Goal: Task Accomplishment & Management: Complete application form

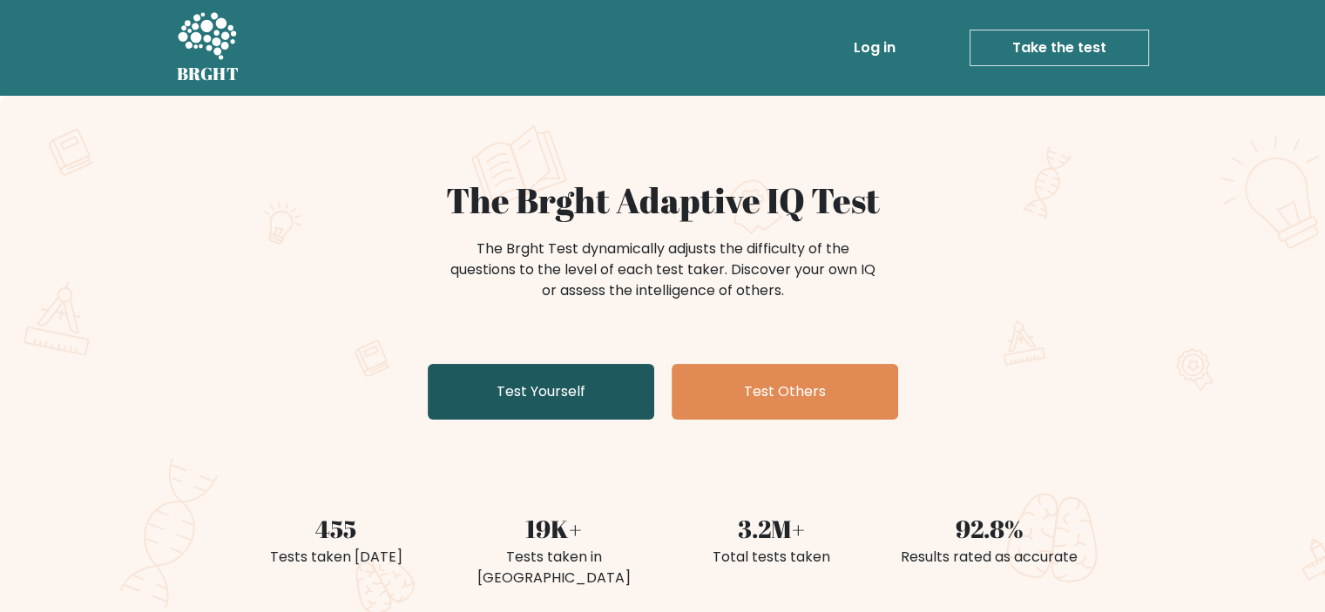
click at [523, 382] on link "Test Yourself" at bounding box center [541, 392] width 227 height 56
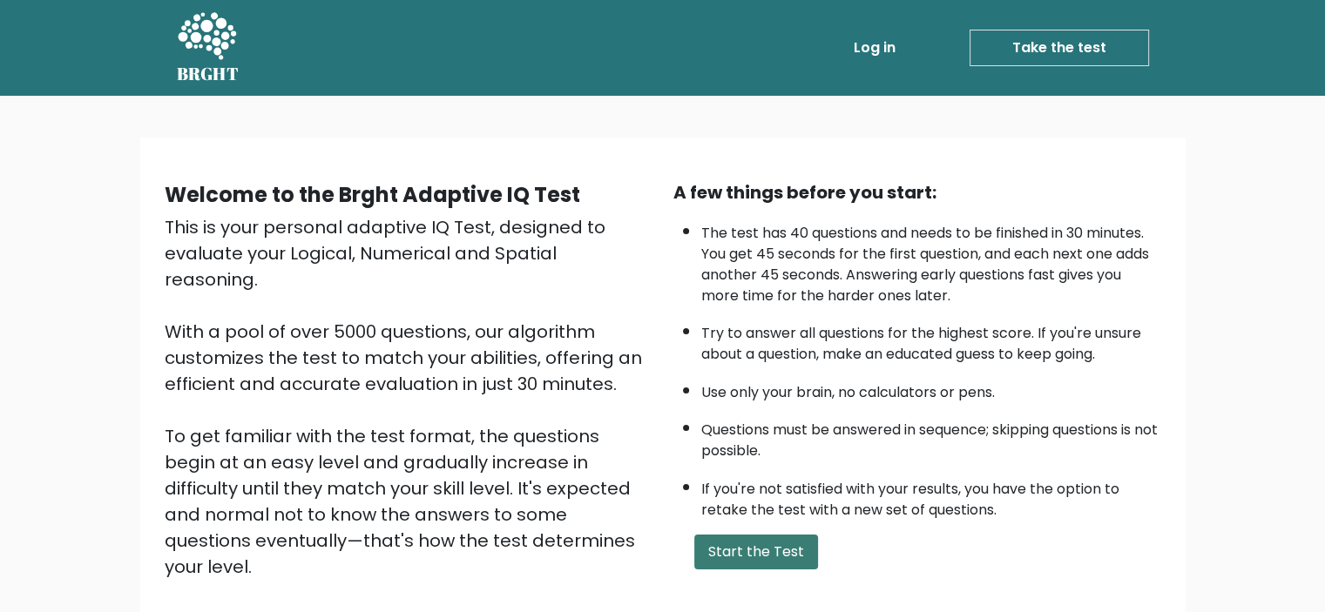
scroll to position [185, 0]
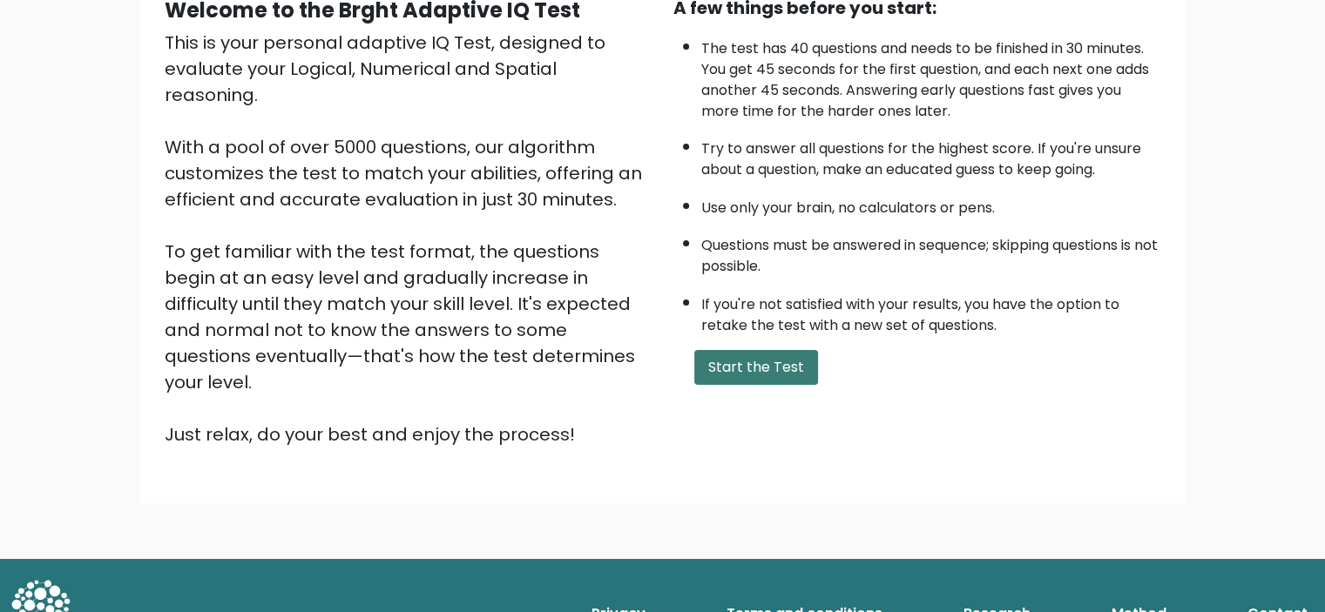
click at [775, 358] on button "Start the Test" at bounding box center [756, 367] width 124 height 35
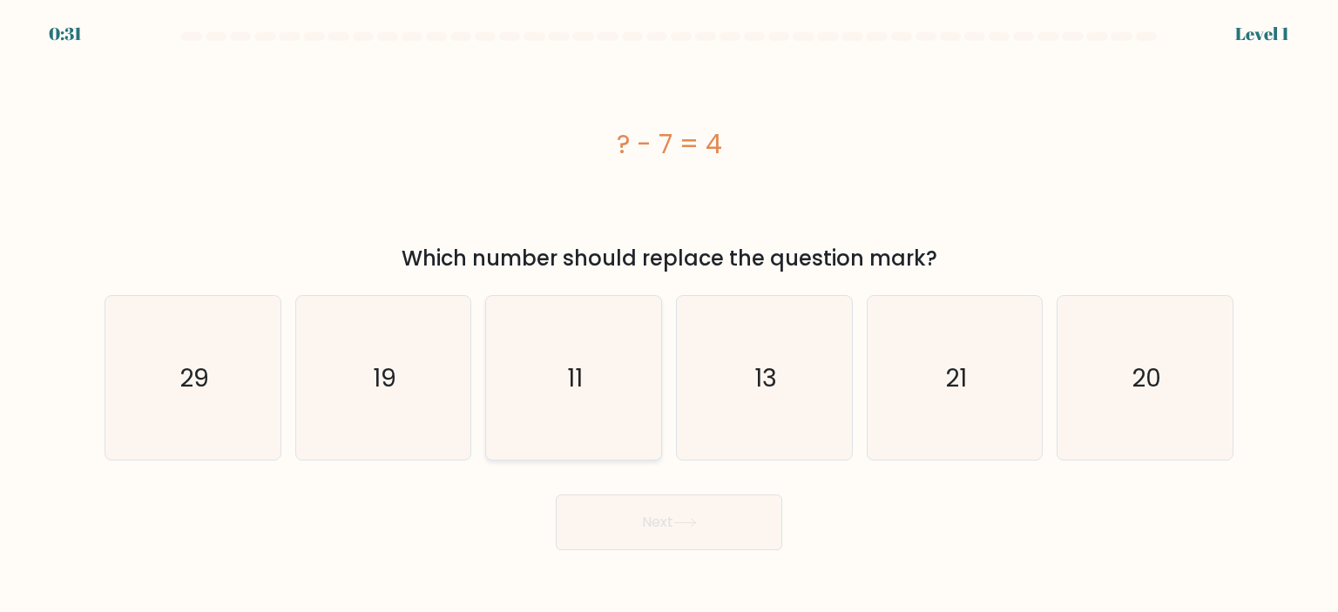
click at [558, 369] on icon "11" at bounding box center [573, 378] width 164 height 164
click at [669, 315] on input "c. 11" at bounding box center [669, 311] width 1 height 9
radio input "true"
click at [662, 509] on button "Next" at bounding box center [669, 523] width 227 height 56
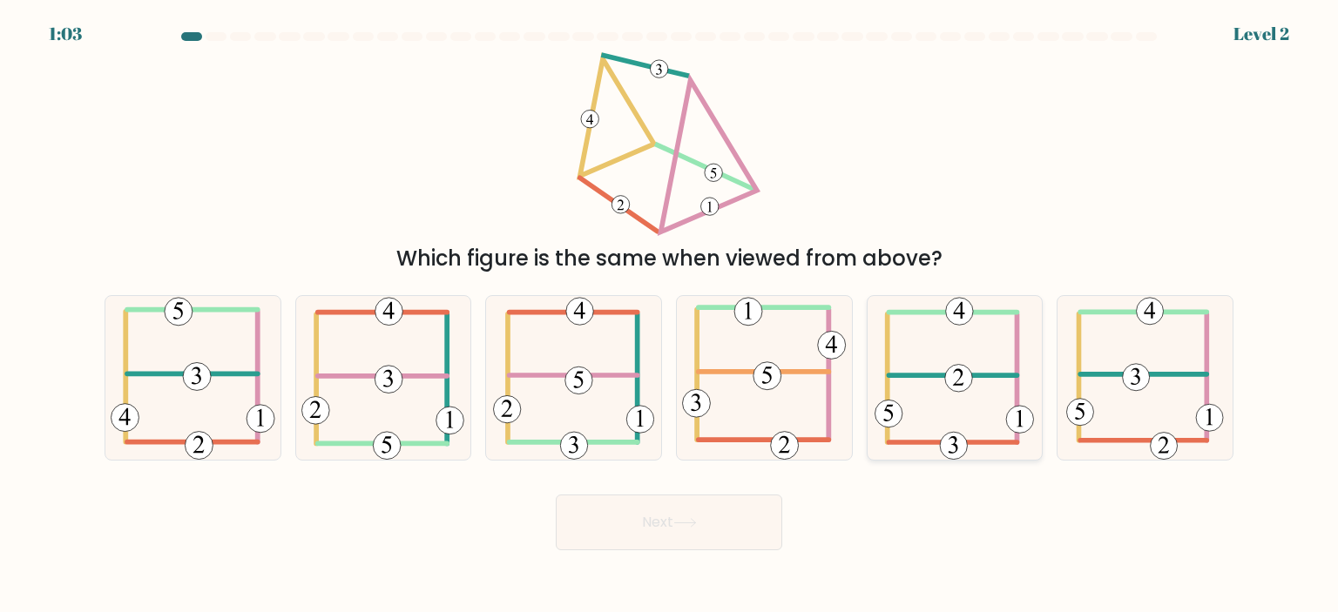
click at [976, 394] on icon at bounding box center [954, 378] width 159 height 164
click at [670, 315] on input "e." at bounding box center [669, 311] width 1 height 9
radio input "true"
click at [1141, 410] on icon at bounding box center [1145, 378] width 158 height 164
click at [670, 315] on input "f." at bounding box center [669, 311] width 1 height 9
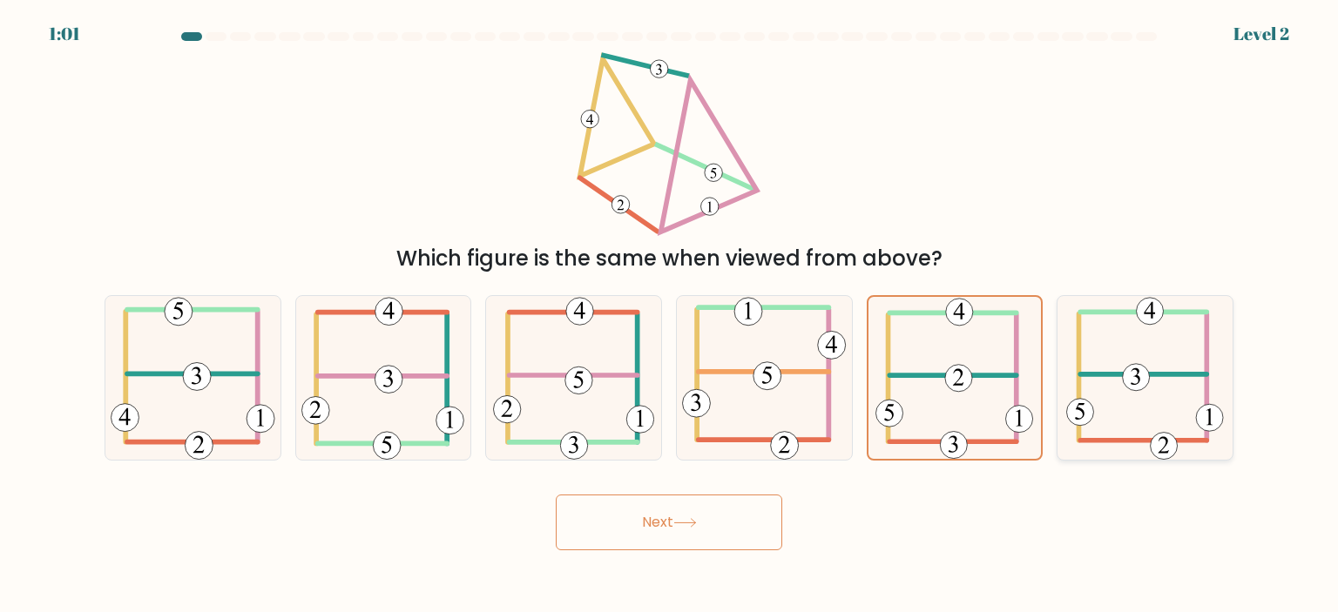
radio input "true"
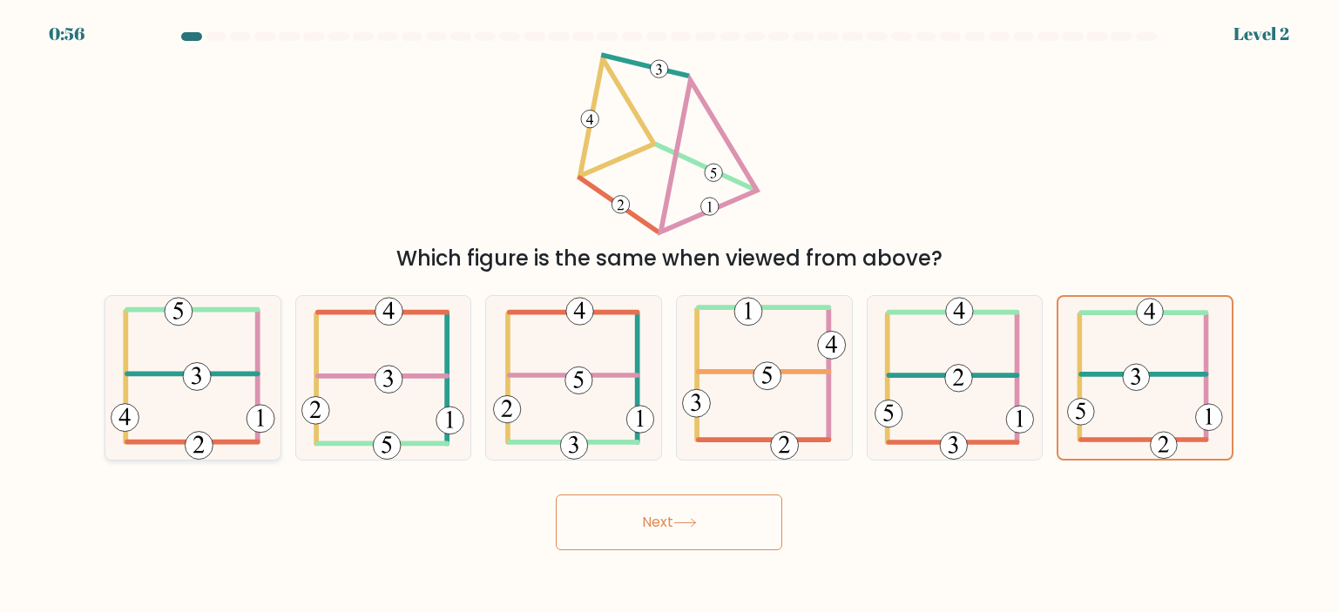
click at [247, 392] on icon at bounding box center [193, 378] width 165 height 164
click at [669, 315] on input "a." at bounding box center [669, 311] width 1 height 9
radio input "true"
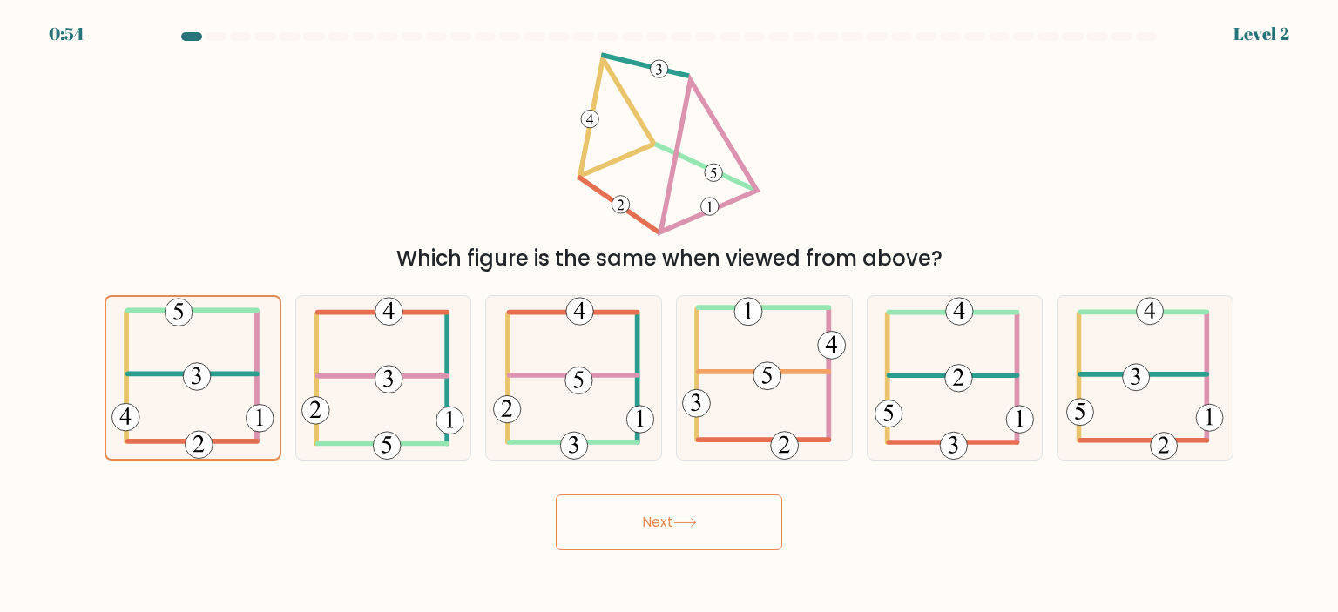
click at [582, 541] on button "Next" at bounding box center [669, 523] width 227 height 56
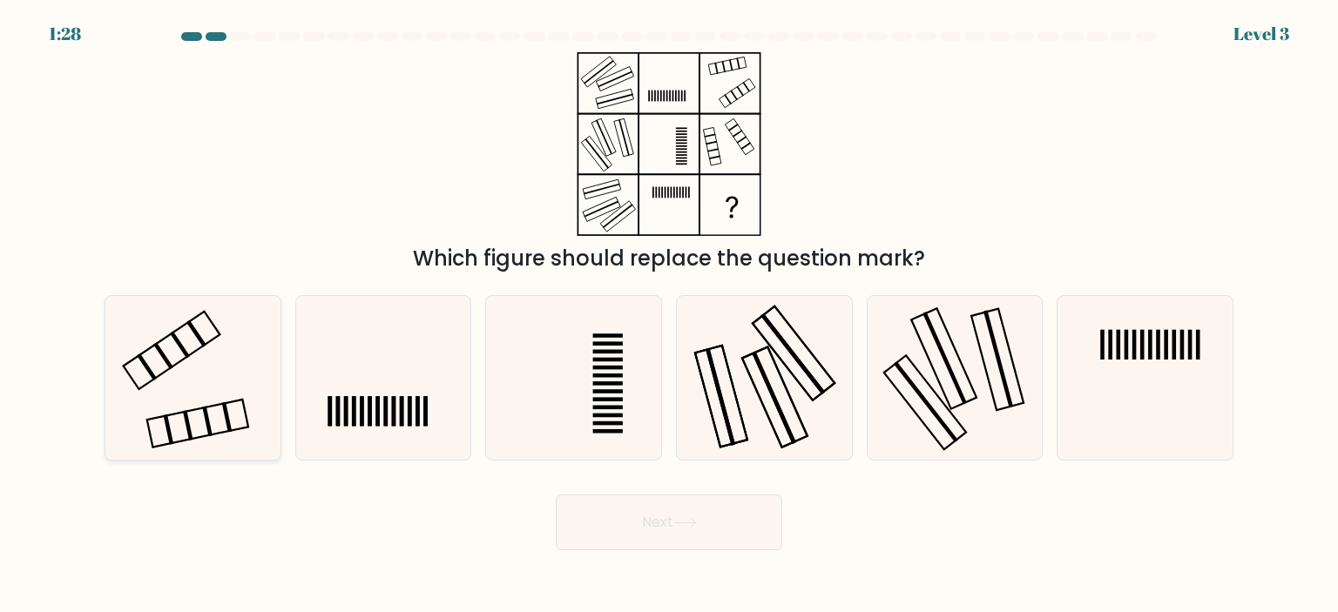
click at [163, 379] on icon at bounding box center [193, 378] width 164 height 164
click at [669, 315] on input "a." at bounding box center [669, 311] width 1 height 9
radio input "true"
click at [640, 532] on button "Next" at bounding box center [669, 523] width 227 height 56
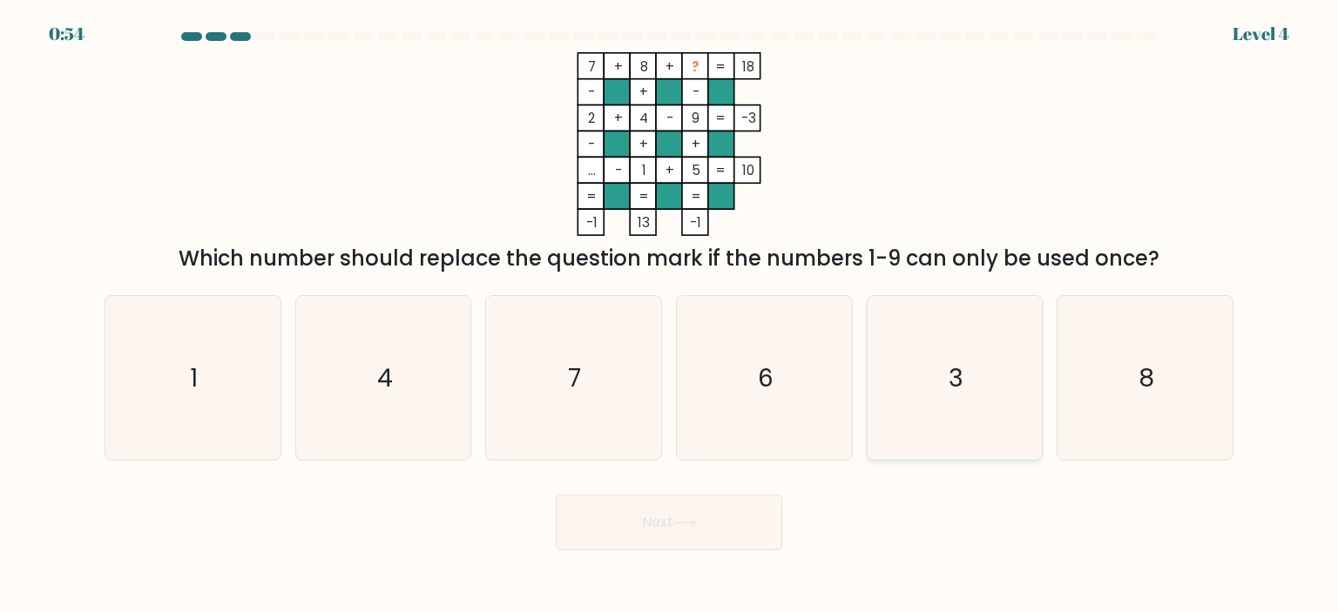
click at [957, 399] on icon "3" at bounding box center [955, 378] width 164 height 164
click at [670, 315] on input "e. 3" at bounding box center [669, 311] width 1 height 9
radio input "true"
click at [713, 498] on button "Next" at bounding box center [669, 523] width 227 height 56
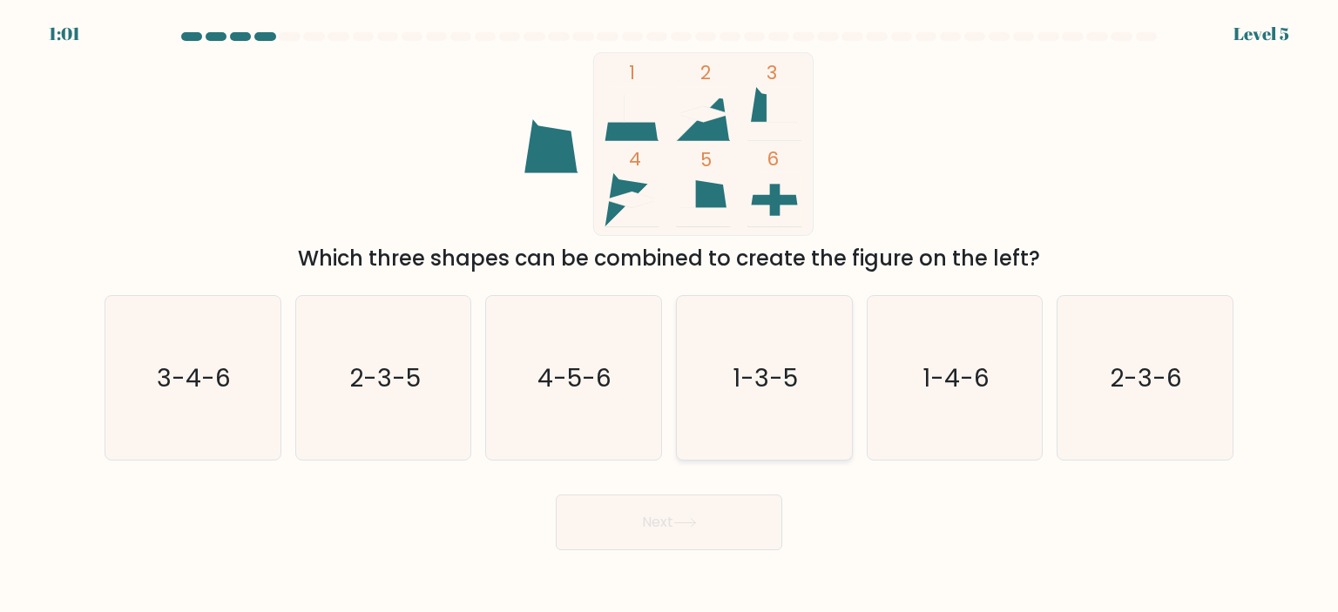
click at [760, 377] on text "1-3-5" at bounding box center [766, 378] width 65 height 35
click at [670, 315] on input "d. 1-3-5" at bounding box center [669, 311] width 1 height 9
radio input "true"
click at [693, 528] on icon at bounding box center [685, 523] width 24 height 10
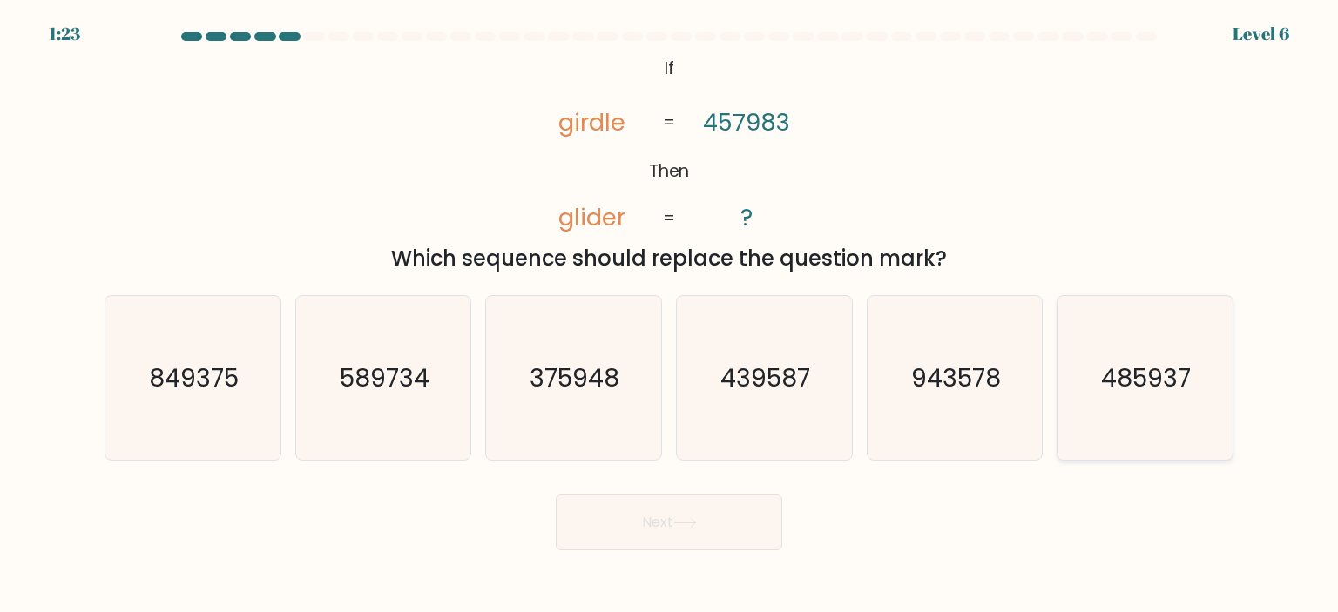
click at [1168, 402] on icon "485937" at bounding box center [1145, 378] width 164 height 164
click at [670, 315] on input "f. 485937" at bounding box center [669, 311] width 1 height 9
radio input "true"
click at [733, 544] on button "Next" at bounding box center [669, 523] width 227 height 56
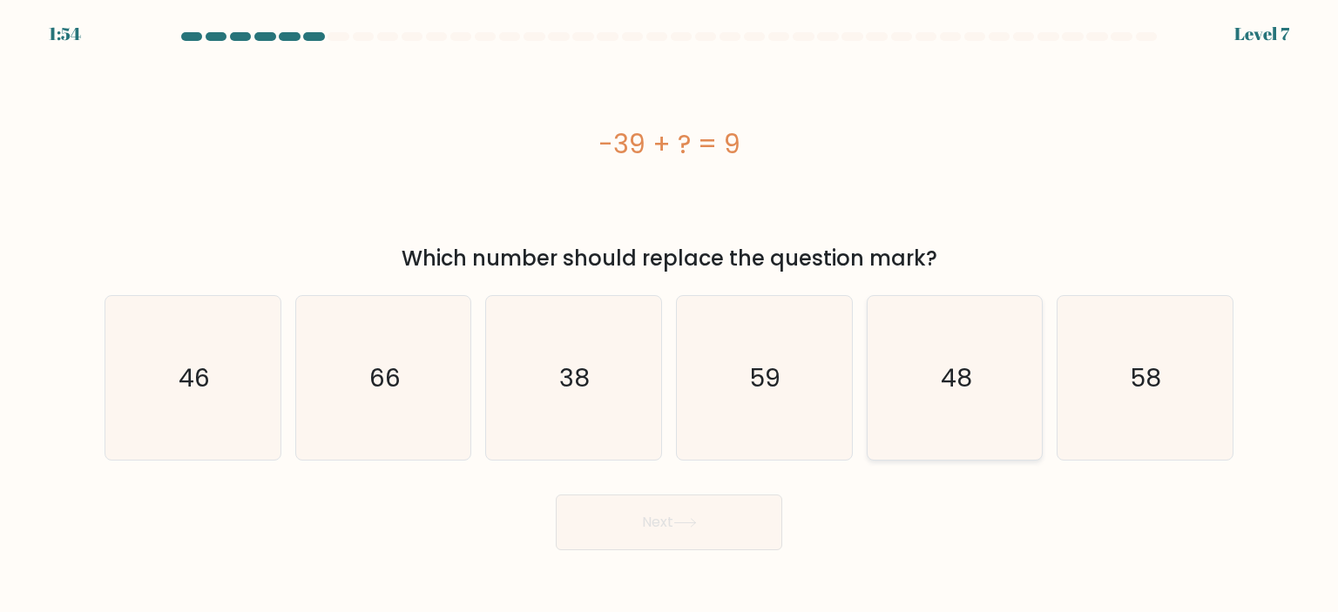
click at [969, 397] on icon "48" at bounding box center [955, 378] width 164 height 164
click at [670, 315] on input "e. 48" at bounding box center [669, 311] width 1 height 9
radio input "true"
click at [739, 505] on button "Next" at bounding box center [669, 523] width 227 height 56
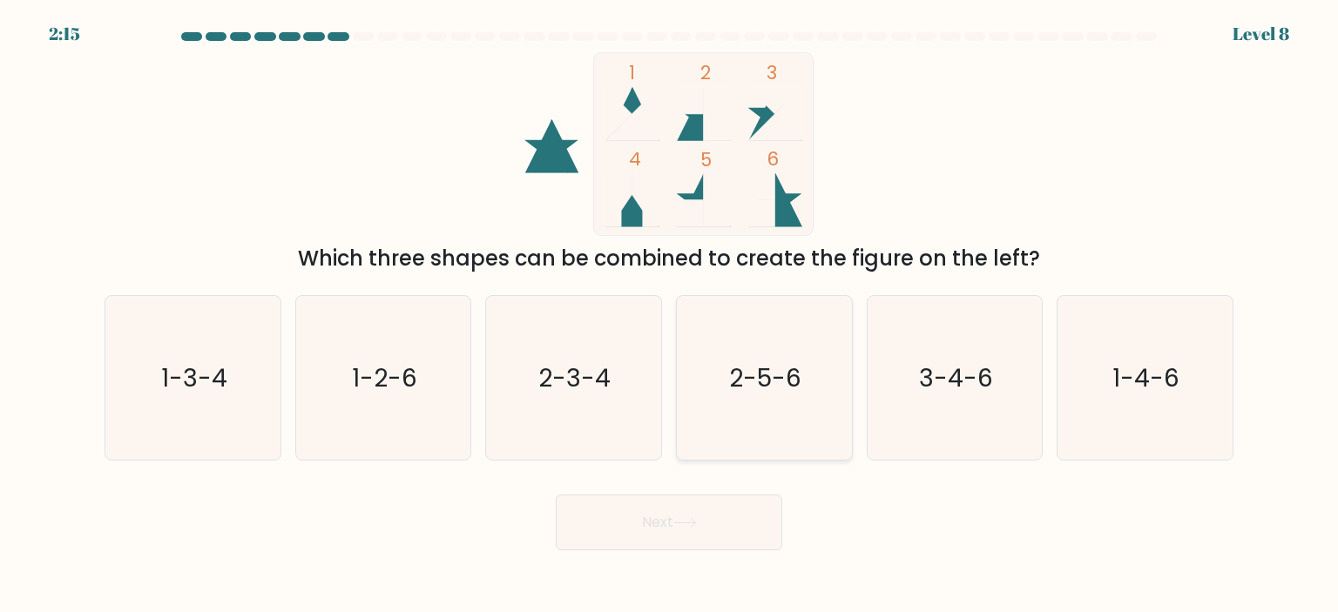
click at [744, 396] on icon "2-5-6" at bounding box center [764, 378] width 164 height 164
click at [670, 315] on input "d. 2-5-6" at bounding box center [669, 311] width 1 height 9
radio input "true"
click at [689, 546] on button "Next" at bounding box center [669, 523] width 227 height 56
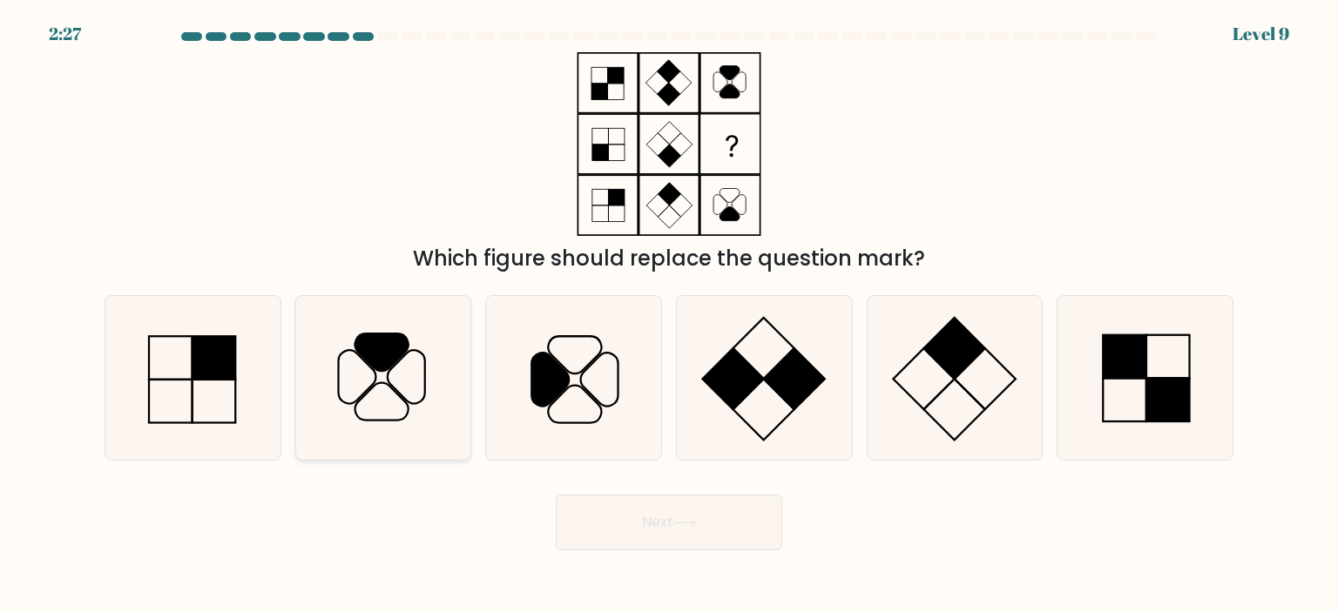
click at [392, 375] on icon at bounding box center [383, 378] width 164 height 164
click at [669, 315] on input "b." at bounding box center [669, 311] width 1 height 9
radio input "true"
click at [639, 507] on button "Next" at bounding box center [669, 523] width 227 height 56
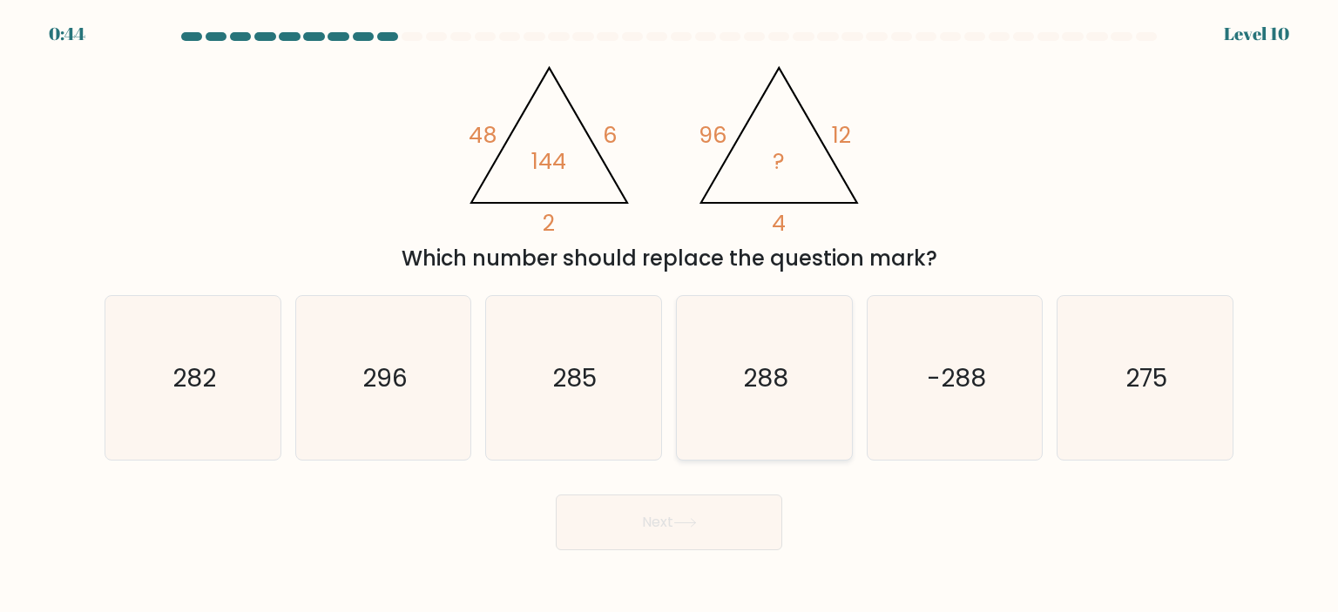
click at [774, 393] on text "288" at bounding box center [765, 378] width 45 height 35
click at [670, 315] on input "d. 288" at bounding box center [669, 311] width 1 height 9
radio input "true"
click at [707, 515] on button "Next" at bounding box center [669, 523] width 227 height 56
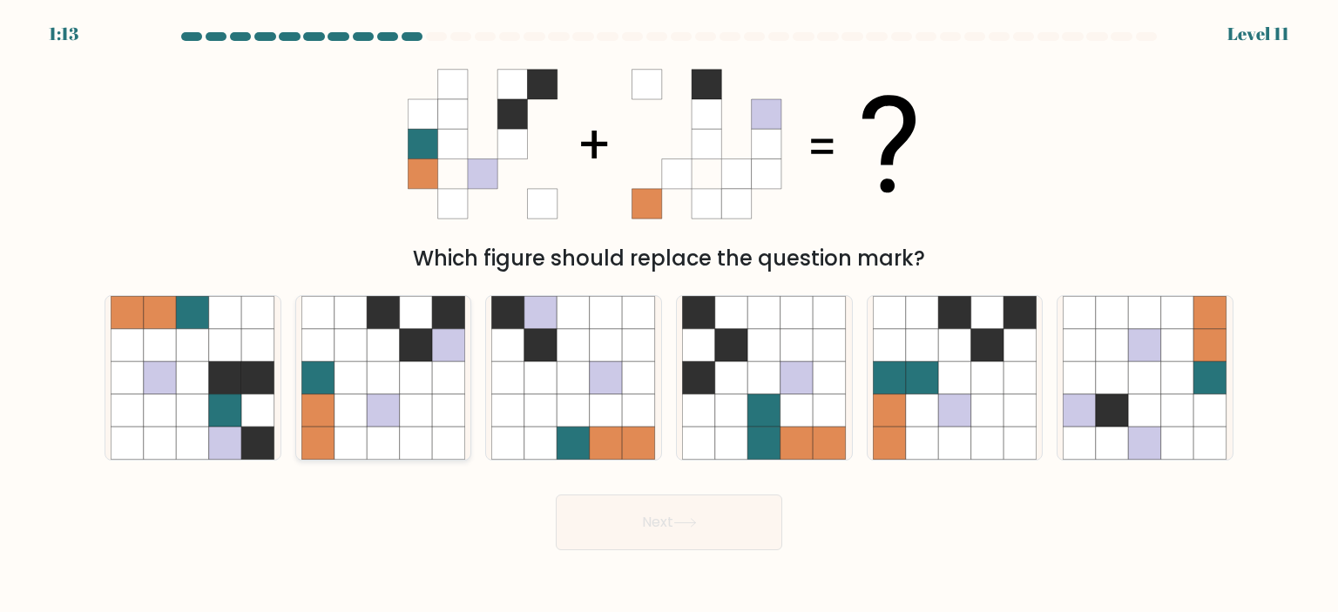
click at [322, 416] on icon at bounding box center [317, 411] width 33 height 33
click at [669, 315] on input "b." at bounding box center [669, 311] width 1 height 9
radio input "true"
click at [690, 511] on button "Next" at bounding box center [669, 523] width 227 height 56
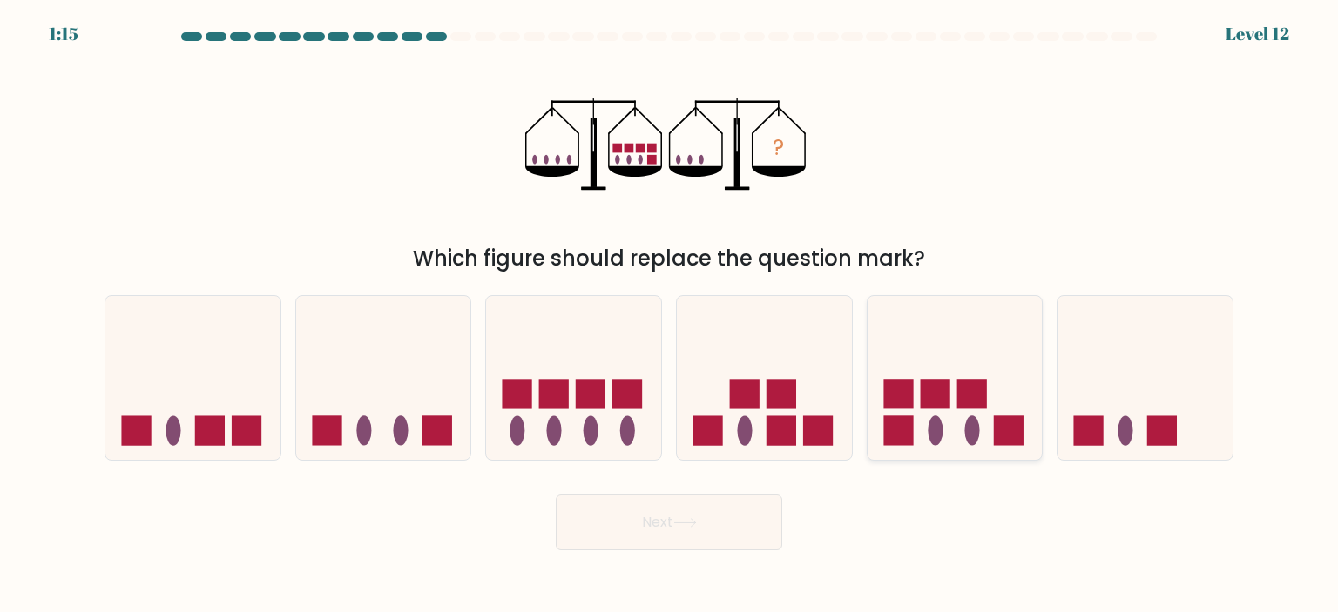
click at [983, 399] on rect at bounding box center [972, 394] width 30 height 30
click at [670, 315] on input "e." at bounding box center [669, 311] width 1 height 9
radio input "true"
click at [690, 526] on icon at bounding box center [685, 523] width 24 height 10
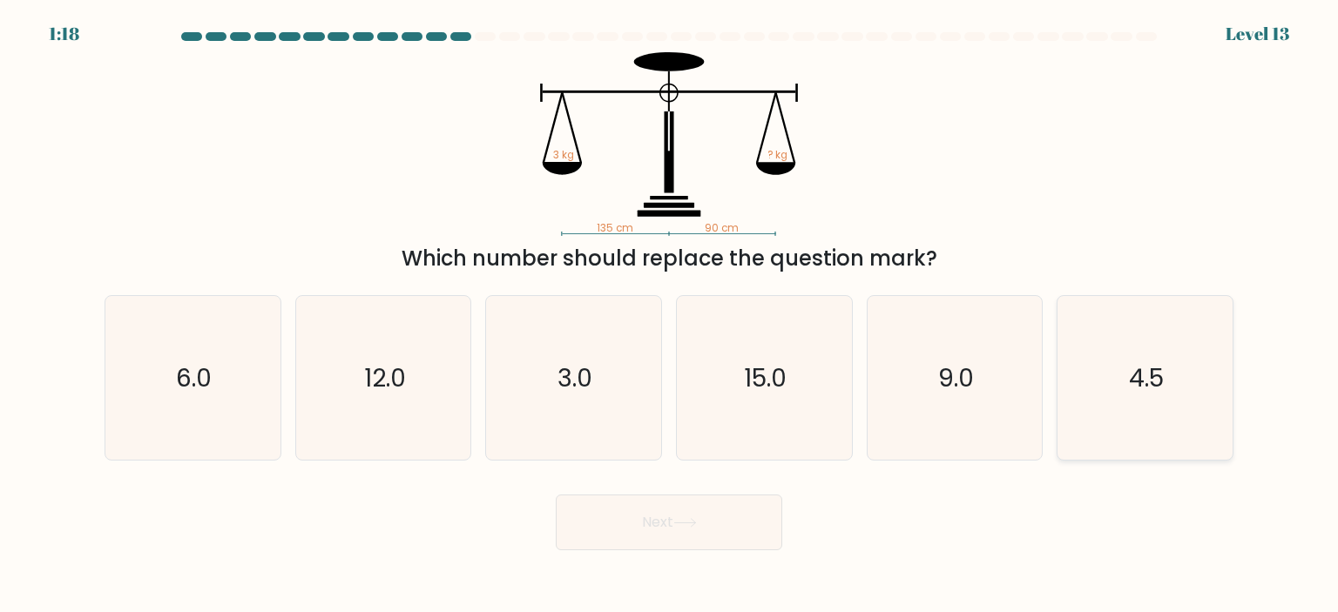
click at [1145, 369] on text "4.5" at bounding box center [1146, 378] width 35 height 35
click at [670, 315] on input "f. 4.5" at bounding box center [669, 311] width 1 height 9
radio input "true"
click at [754, 503] on button "Next" at bounding box center [669, 523] width 227 height 56
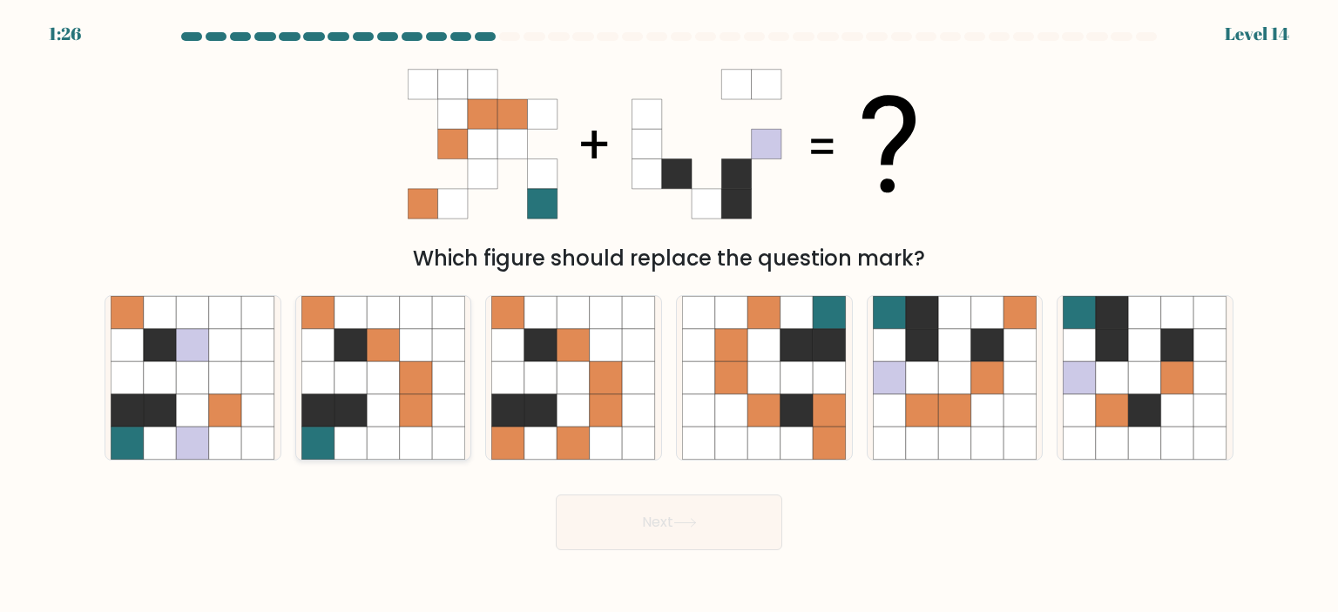
click at [430, 388] on icon at bounding box center [416, 378] width 33 height 33
click at [669, 315] on input "b." at bounding box center [669, 311] width 1 height 9
radio input "true"
click at [1164, 407] on icon at bounding box center [1177, 411] width 33 height 33
click at [670, 315] on input "f." at bounding box center [669, 311] width 1 height 9
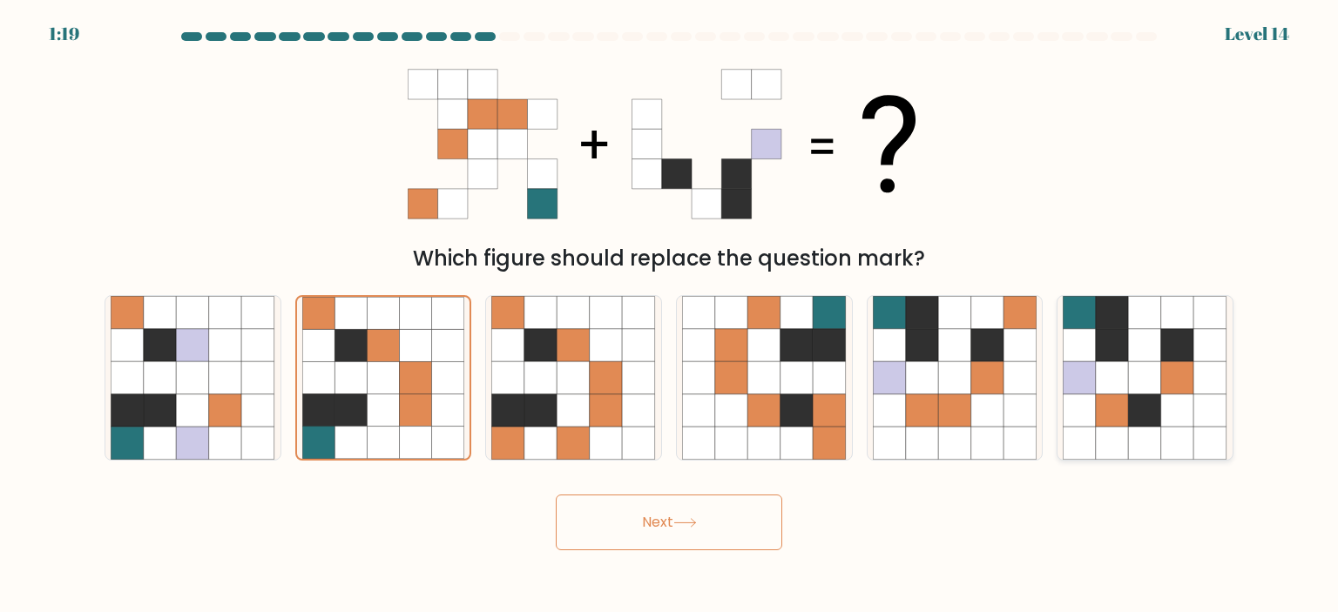
radio input "true"
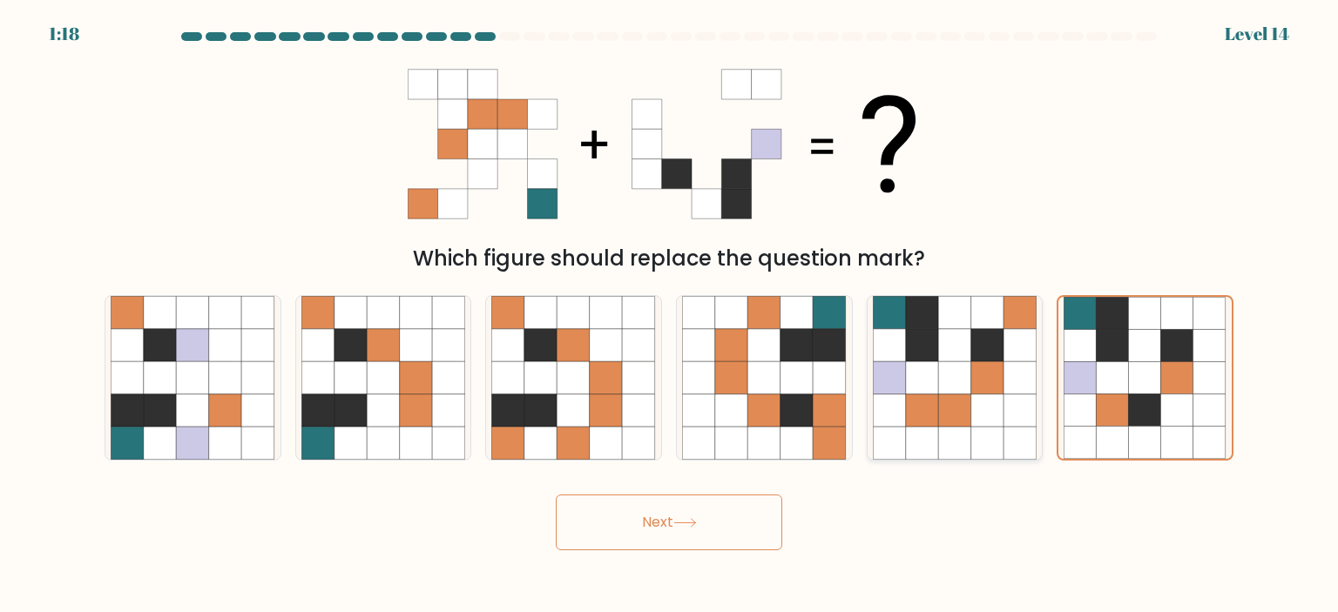
click at [946, 394] on icon at bounding box center [954, 378] width 33 height 33
click at [670, 315] on input "e." at bounding box center [669, 311] width 1 height 9
radio input "true"
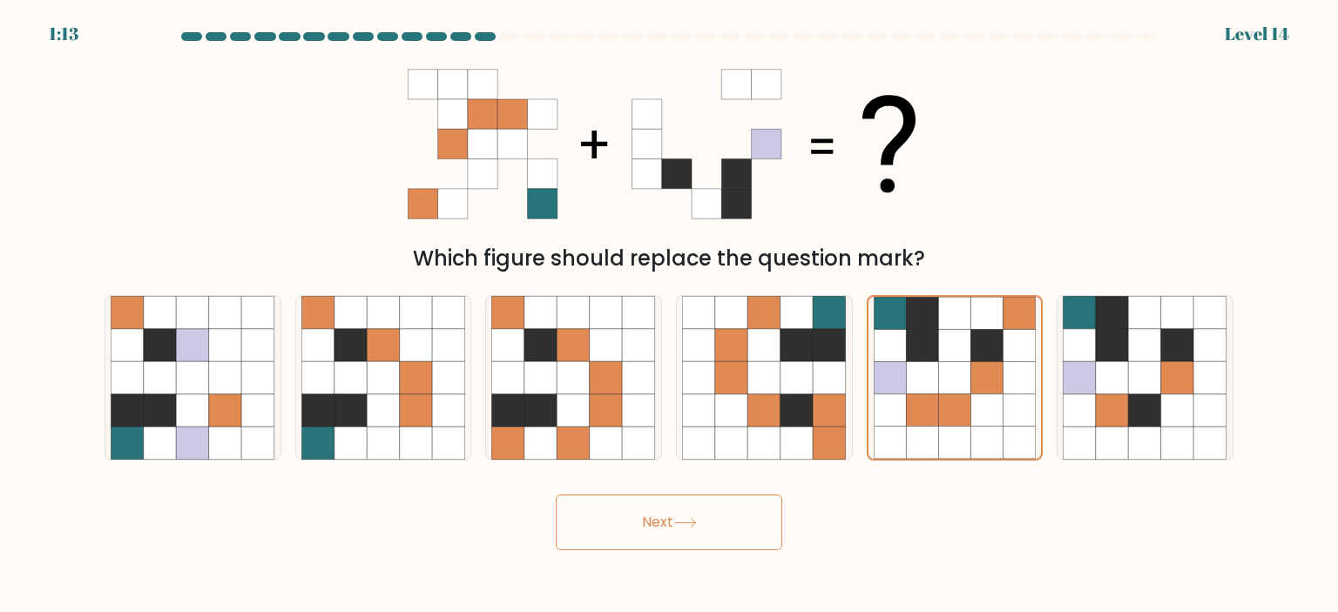
click at [659, 527] on button "Next" at bounding box center [669, 523] width 227 height 56
